Goal: Information Seeking & Learning: Learn about a topic

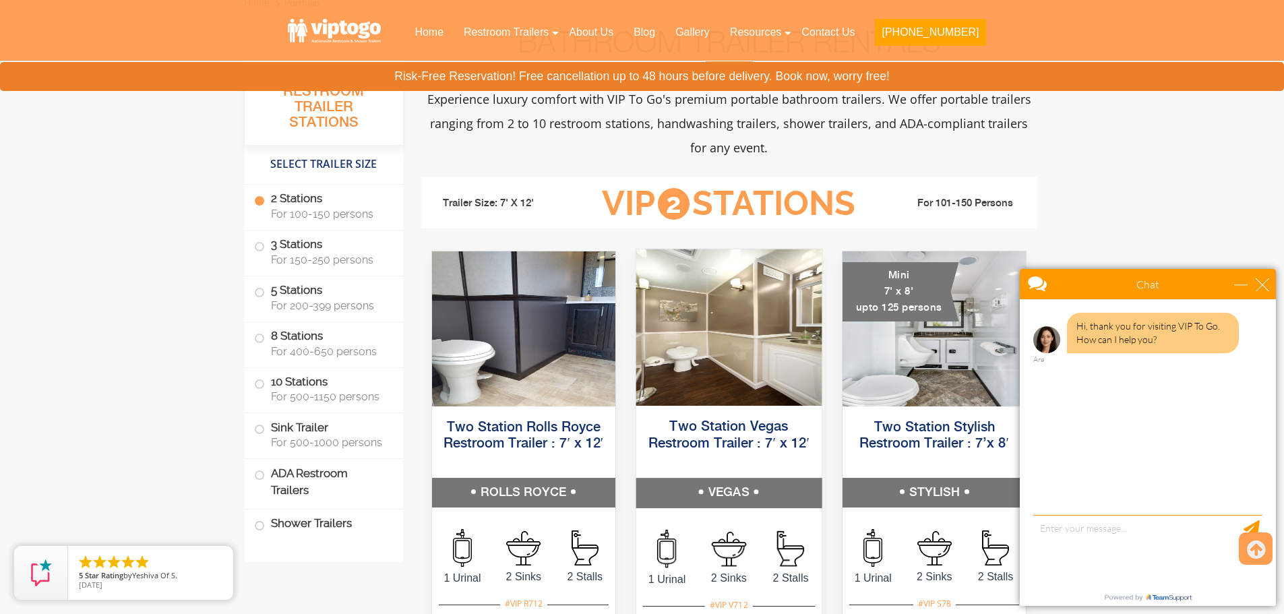
scroll to position [607, 0]
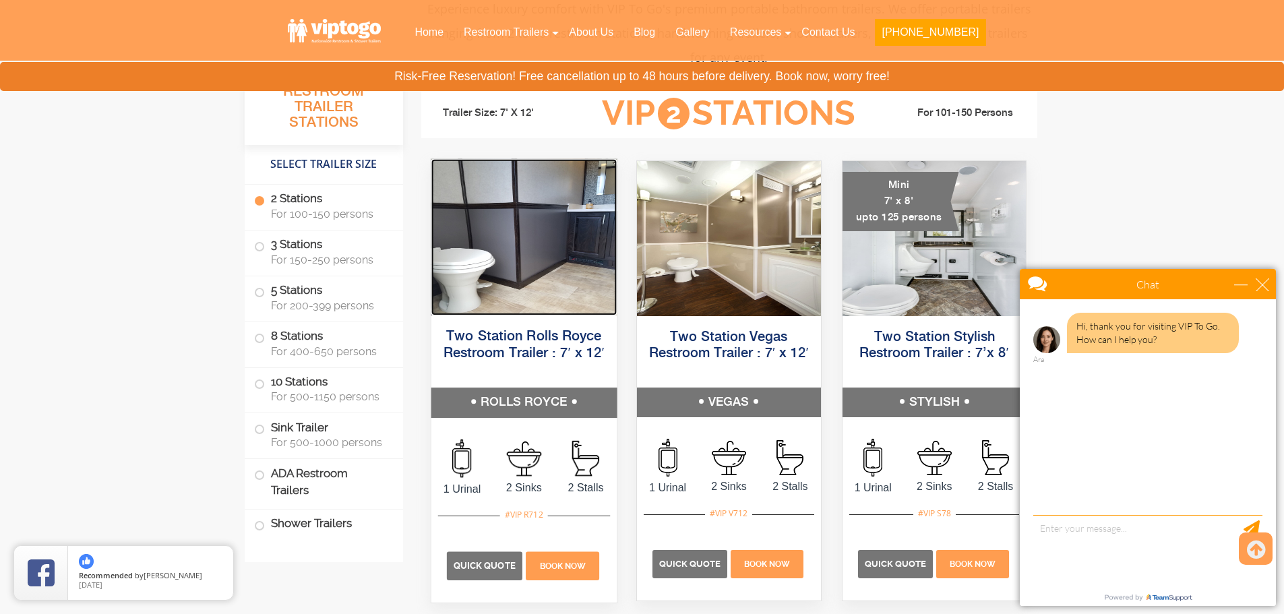
click at [542, 286] on img at bounding box center [523, 237] width 185 height 156
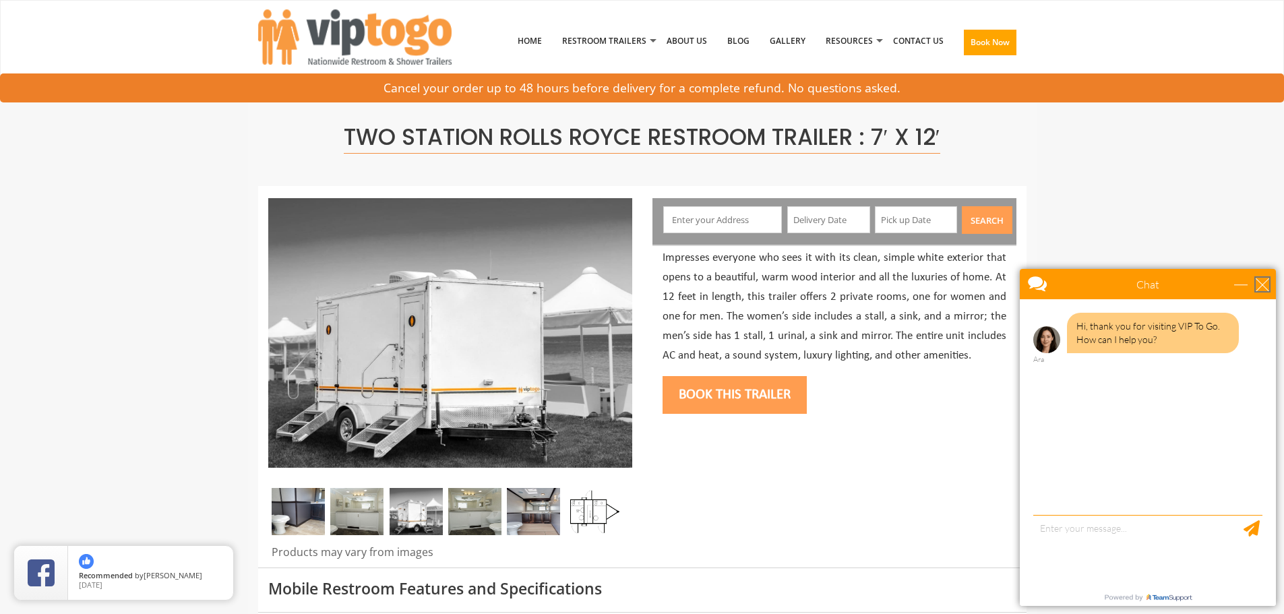
click at [1263, 282] on div "close" at bounding box center [1262, 284] width 13 height 13
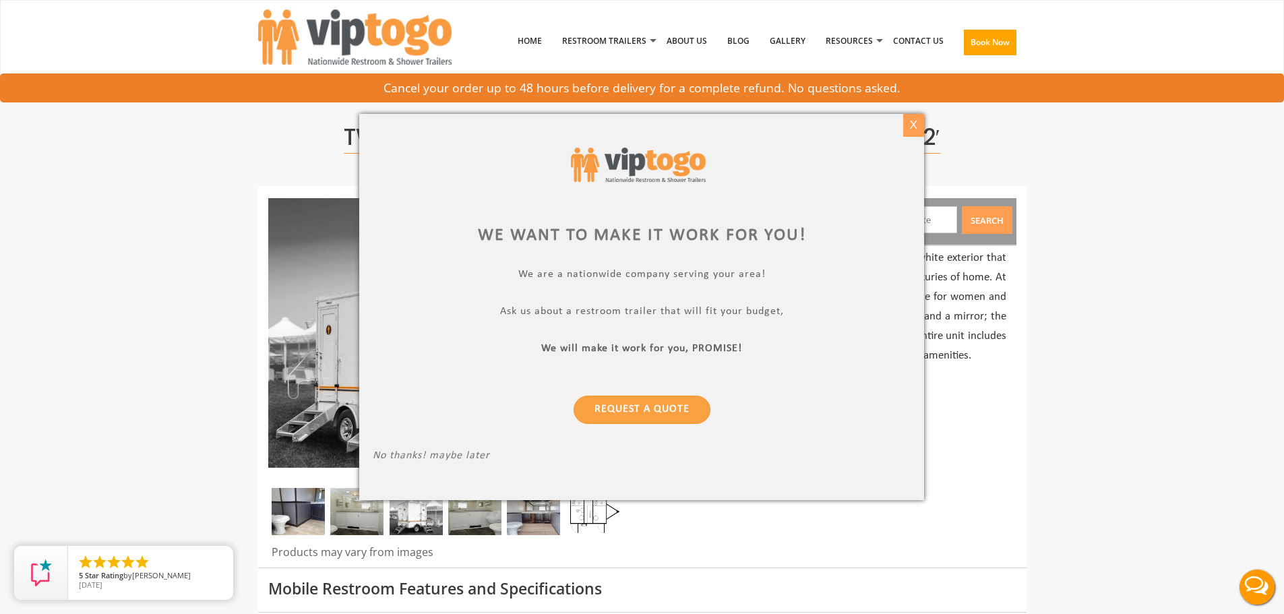
click at [909, 125] on div "X" at bounding box center [914, 125] width 21 height 23
